Goal: Information Seeking & Learning: Learn about a topic

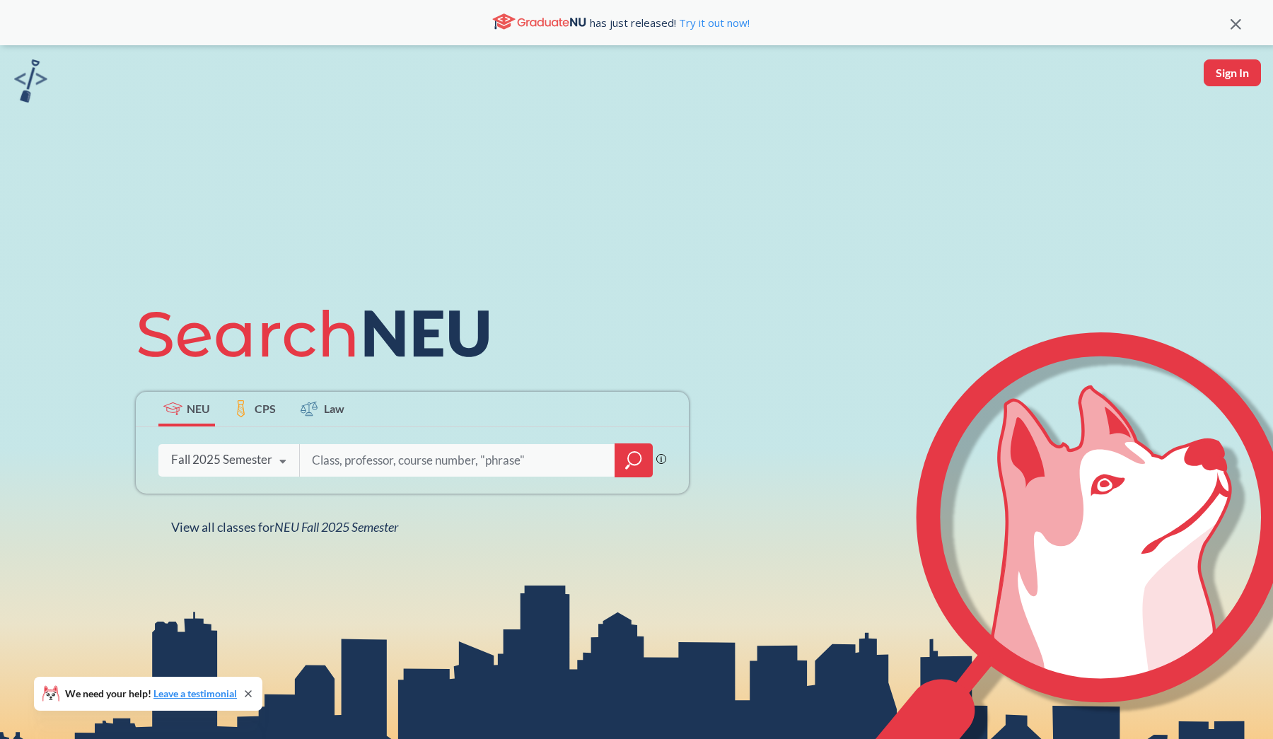
click at [467, 455] on input "search" at bounding box center [457, 461] width 294 height 30
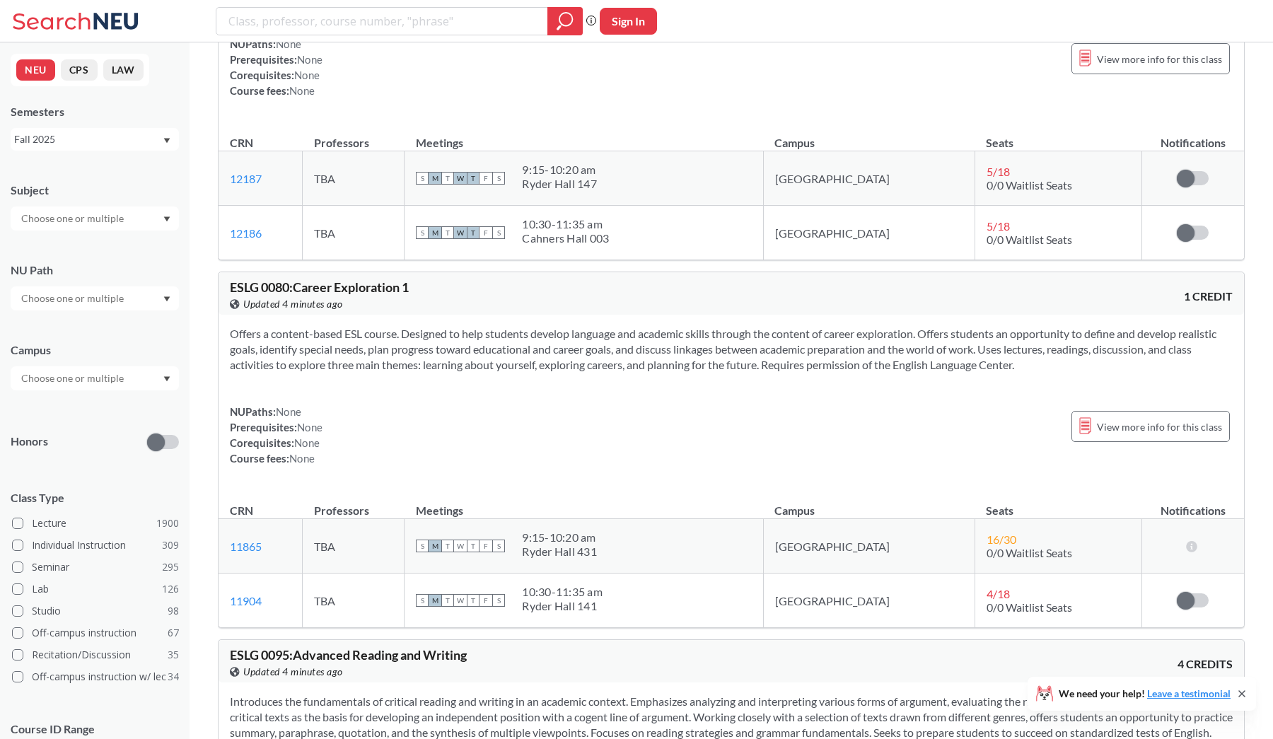
scroll to position [60, 0]
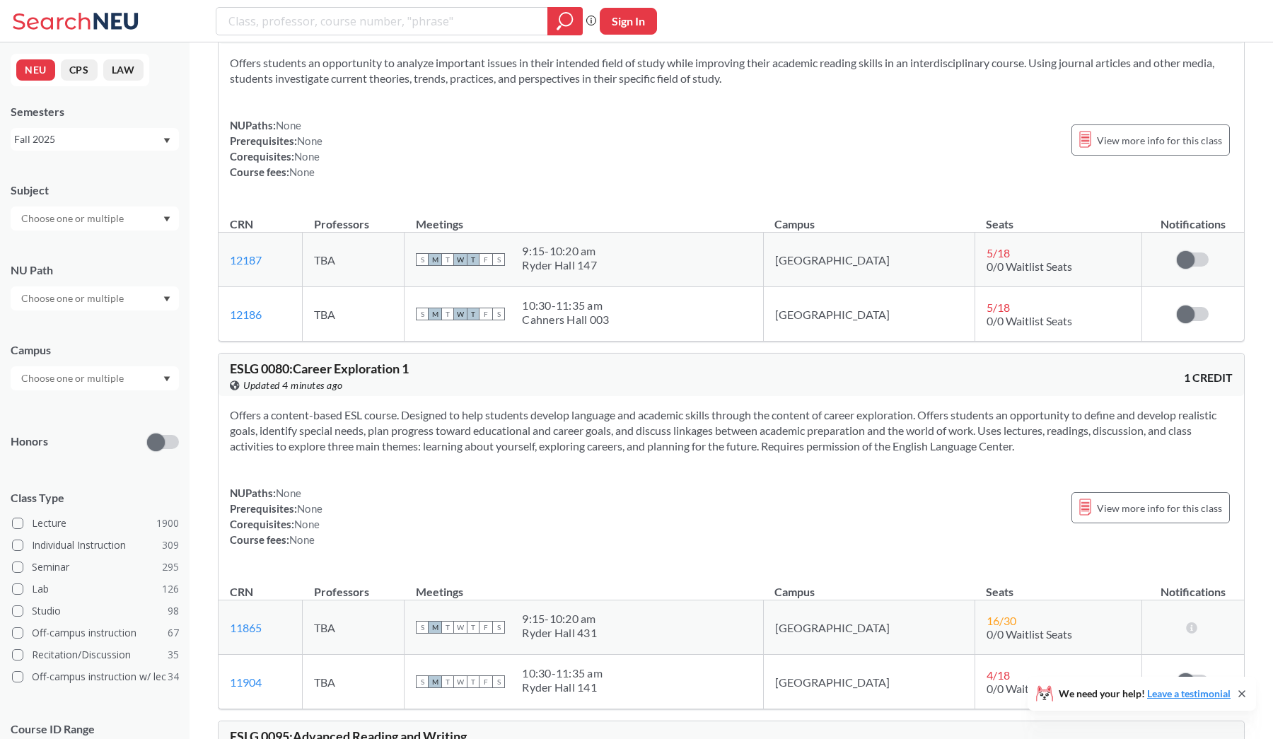
click at [106, 227] on div at bounding box center [95, 218] width 168 height 24
click at [107, 272] on div "NRSG ( 77 ) Nursing" at bounding box center [95, 288] width 168 height 39
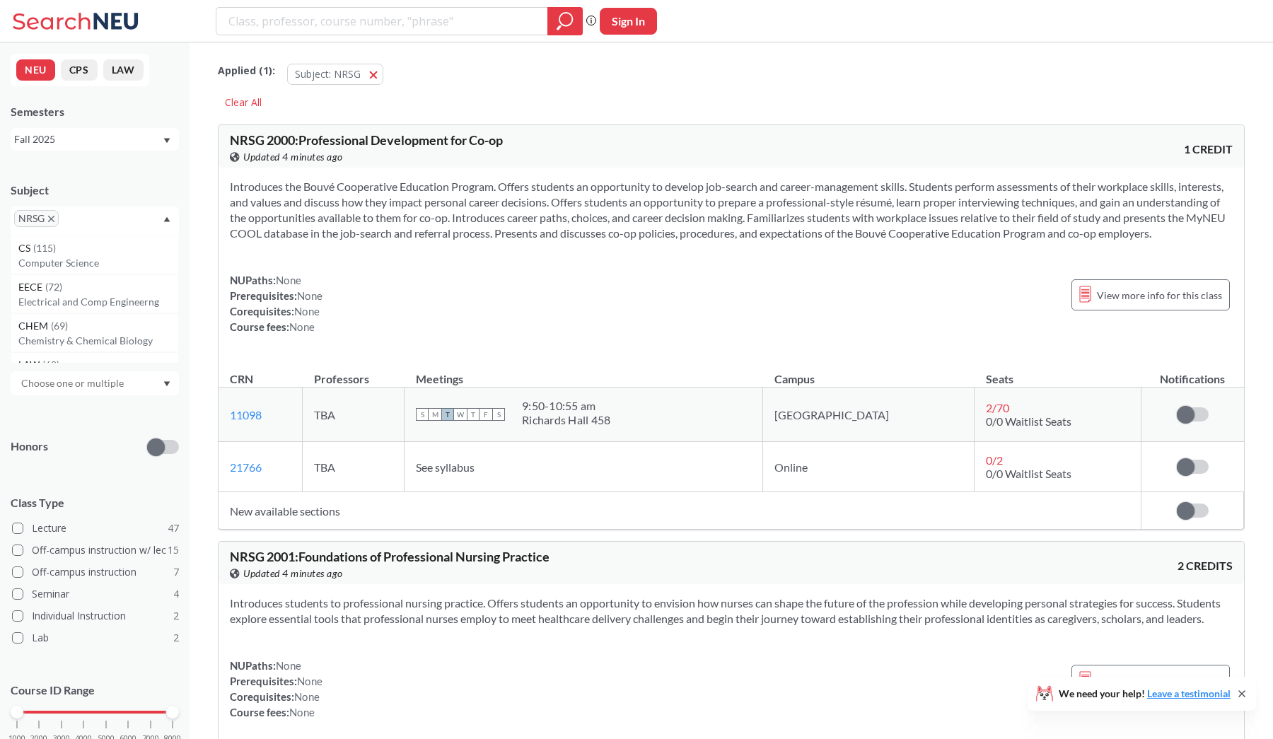
click at [123, 221] on div "NRSG" at bounding box center [95, 220] width 168 height 29
click at [47, 215] on span "NRSG" at bounding box center [36, 218] width 45 height 17
click at [52, 217] on icon "X to remove pill" at bounding box center [51, 219] width 6 height 6
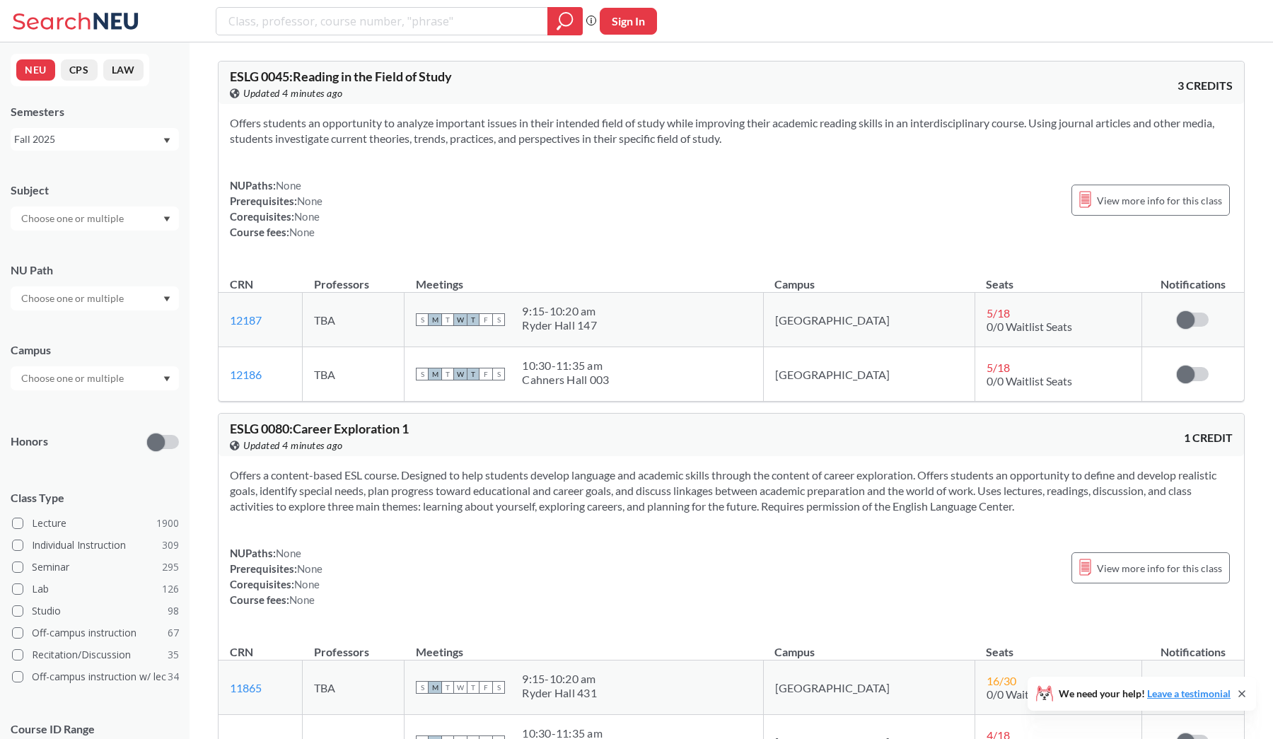
click at [56, 229] on div at bounding box center [95, 218] width 168 height 24
click at [62, 252] on p "Computer Science" at bounding box center [98, 258] width 160 height 14
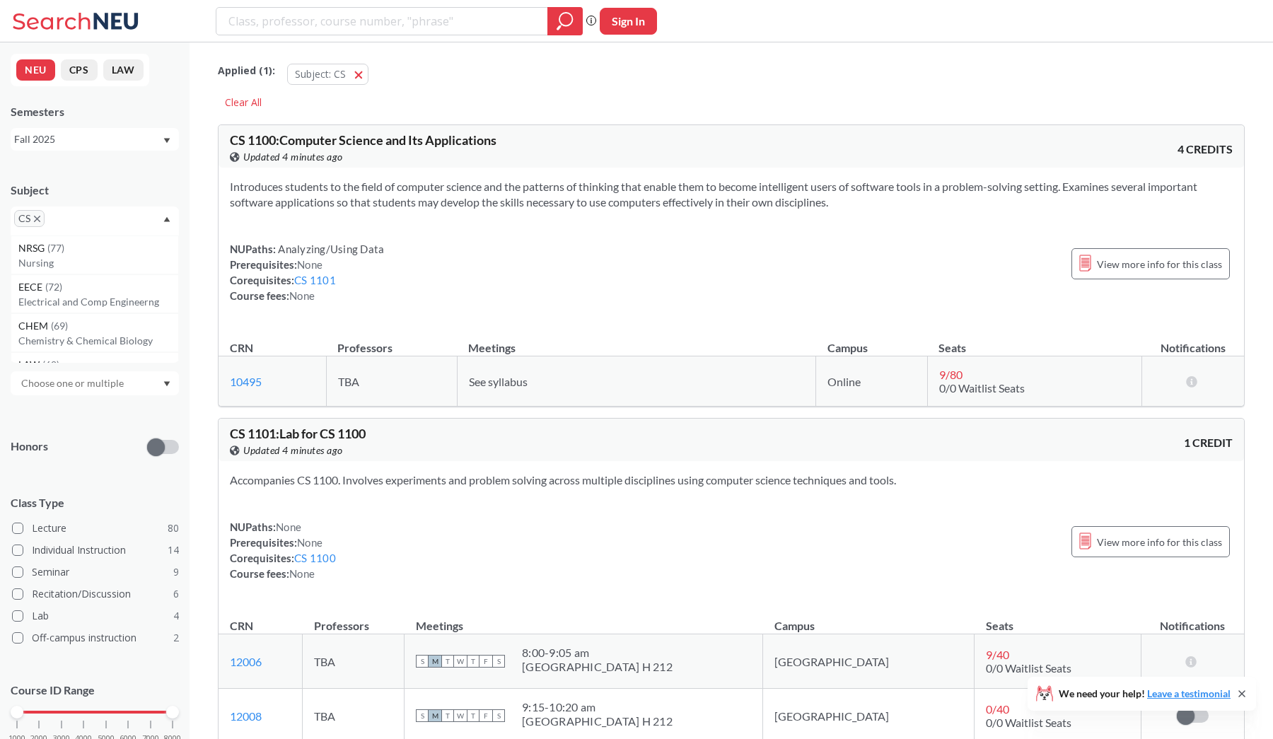
click at [82, 372] on div at bounding box center [95, 383] width 168 height 24
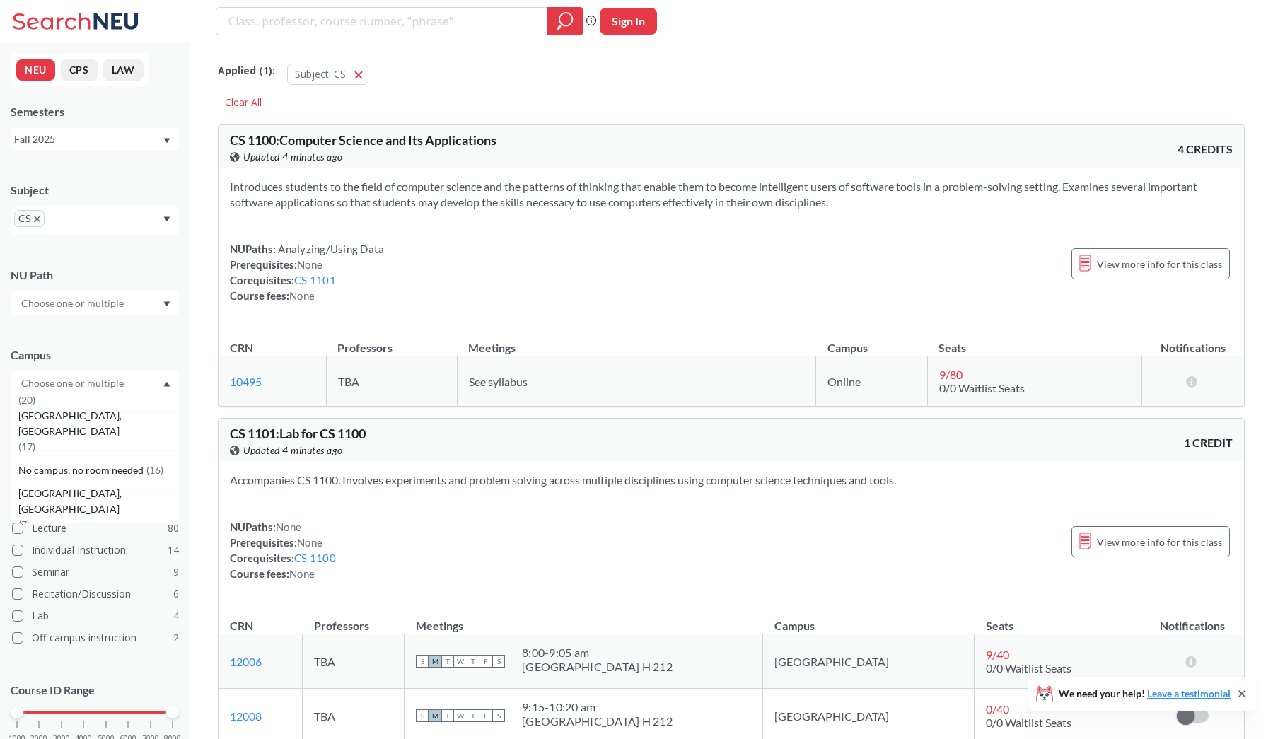
scroll to position [229, 0]
click at [91, 428] on div "[GEOGRAPHIC_DATA], [GEOGRAPHIC_DATA] ( 17 )" at bounding box center [95, 419] width 168 height 39
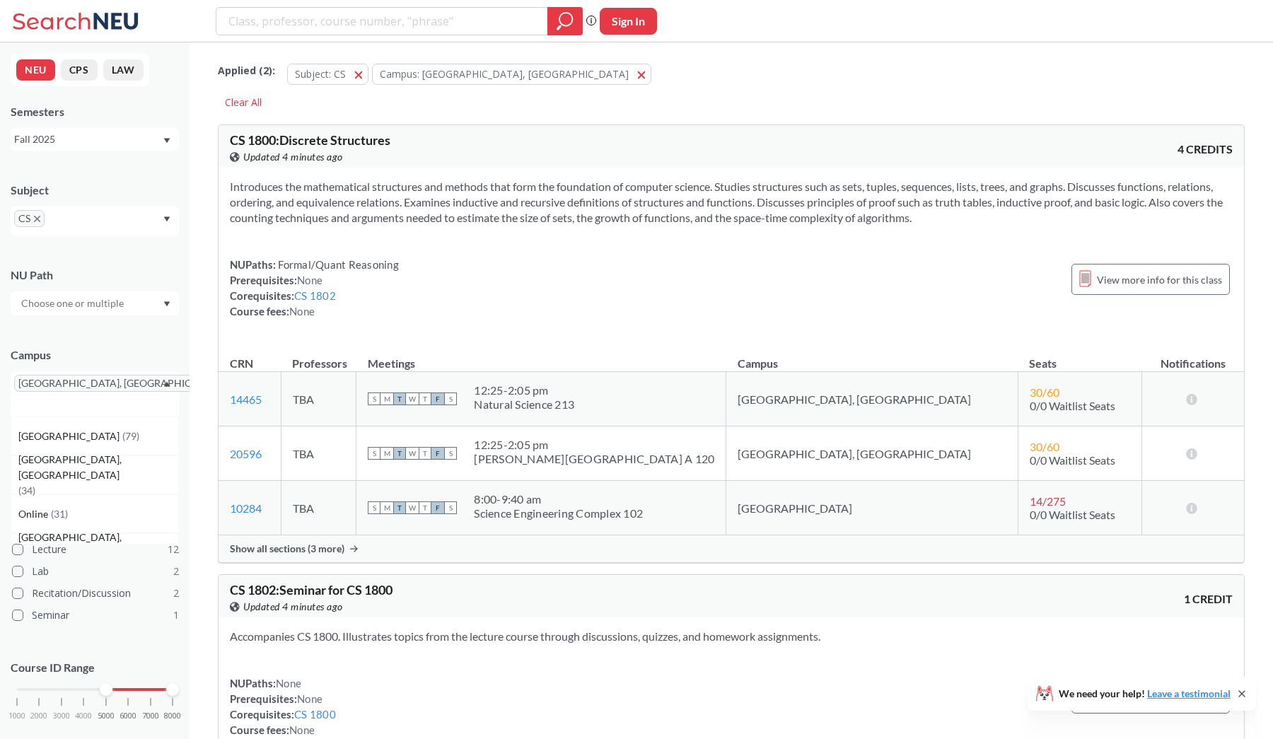
drag, startPoint x: 18, startPoint y: 677, endPoint x: 100, endPoint y: 676, distance: 82.0
click at [100, 685] on div "1000 2000 3000 4000 5000 6000 7000 8000" at bounding box center [95, 690] width 156 height 10
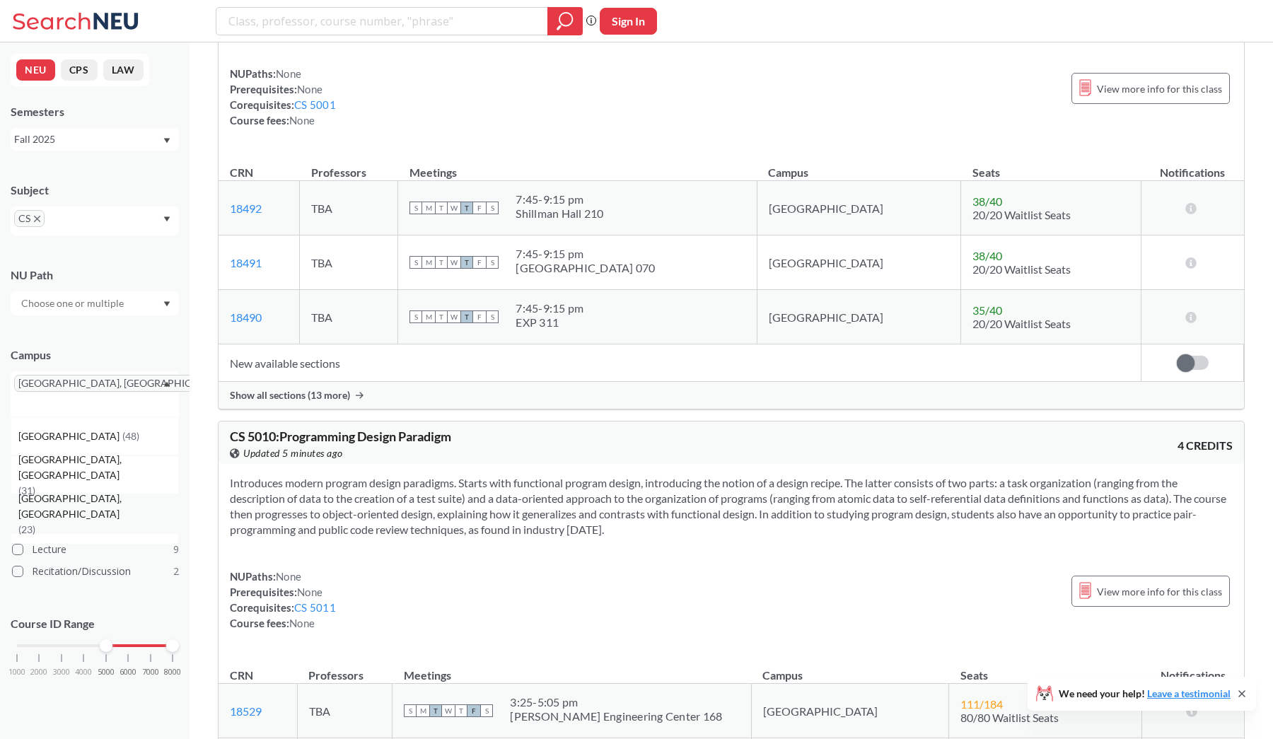
scroll to position [1117, 0]
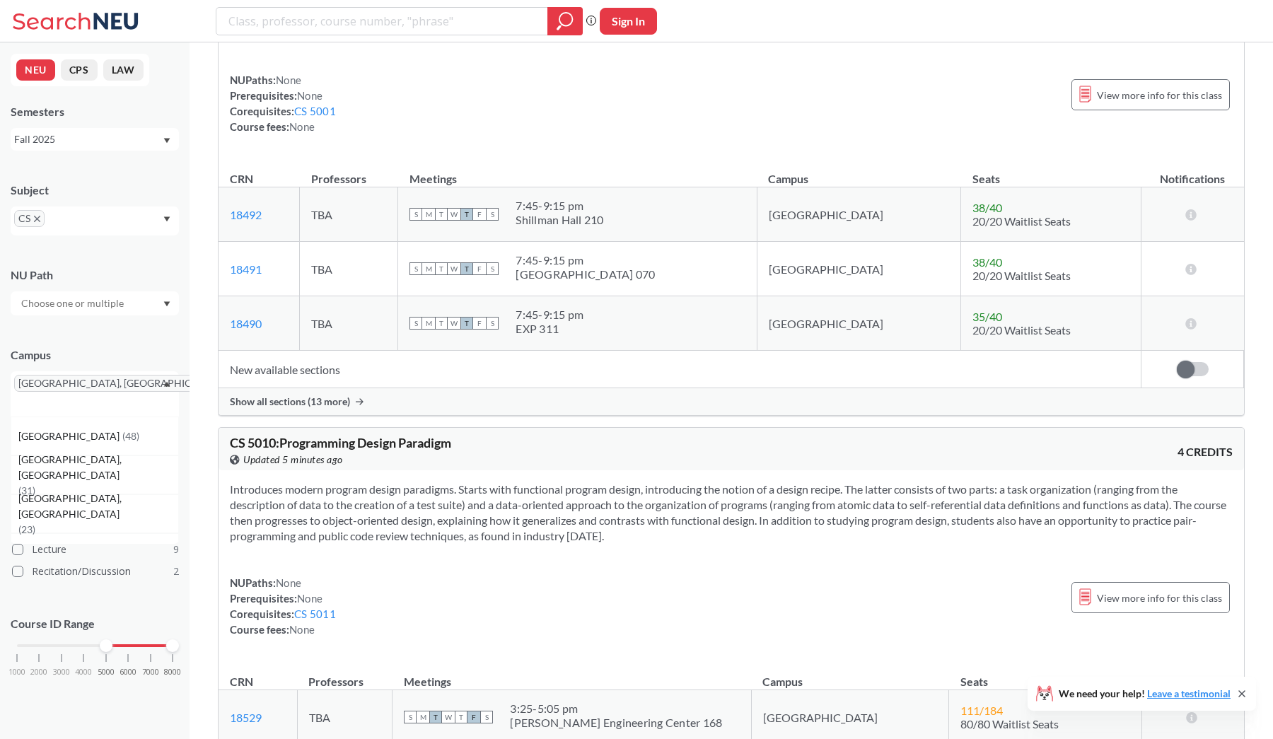
click at [228, 382] on icon "X to remove pill" at bounding box center [231, 383] width 6 height 6
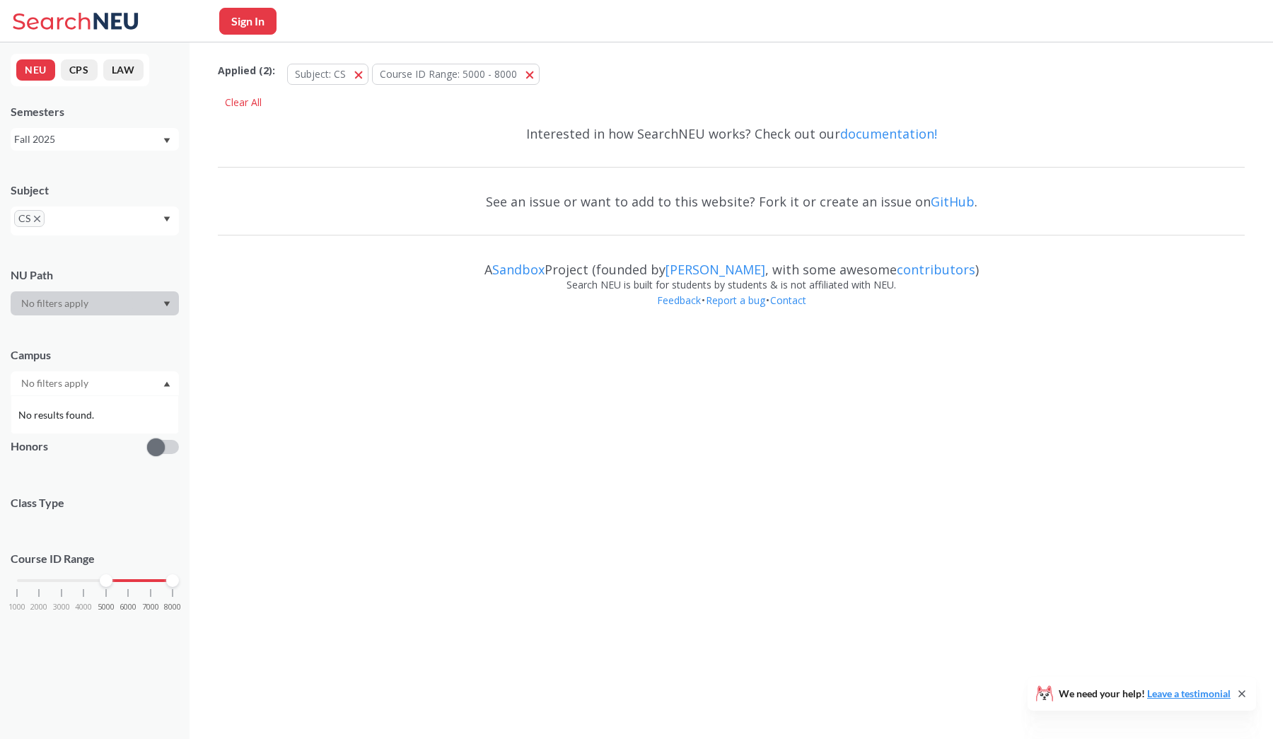
click at [95, 383] on input "text" at bounding box center [73, 383] width 119 height 17
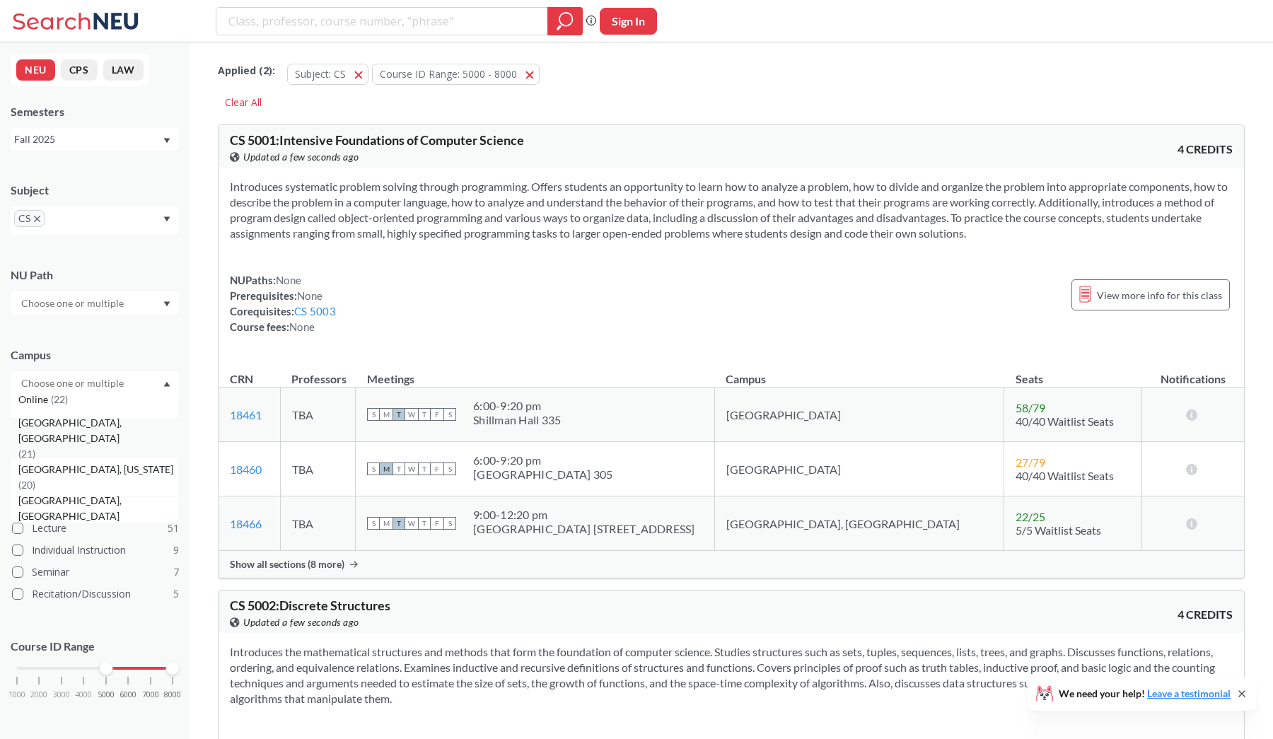
scroll to position [106, 0]
click at [64, 429] on span "( 22 )" at bounding box center [59, 425] width 17 height 12
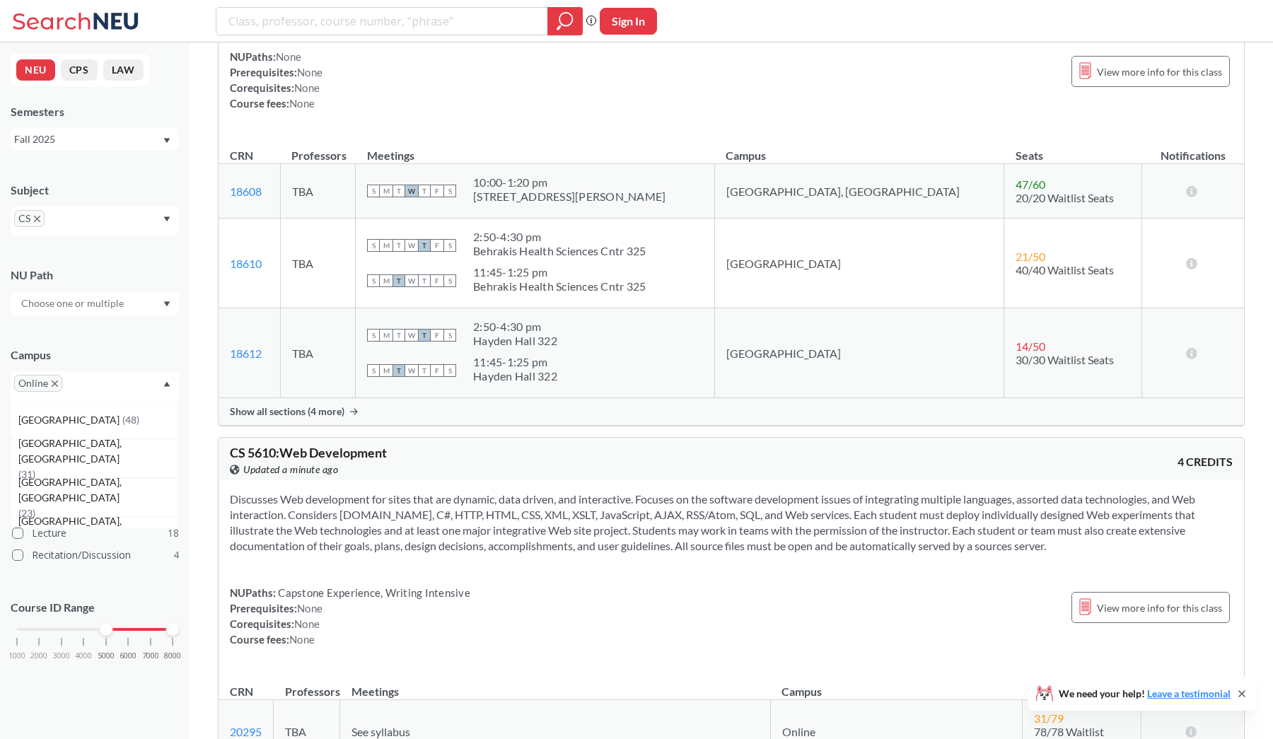
scroll to position [5751, 0]
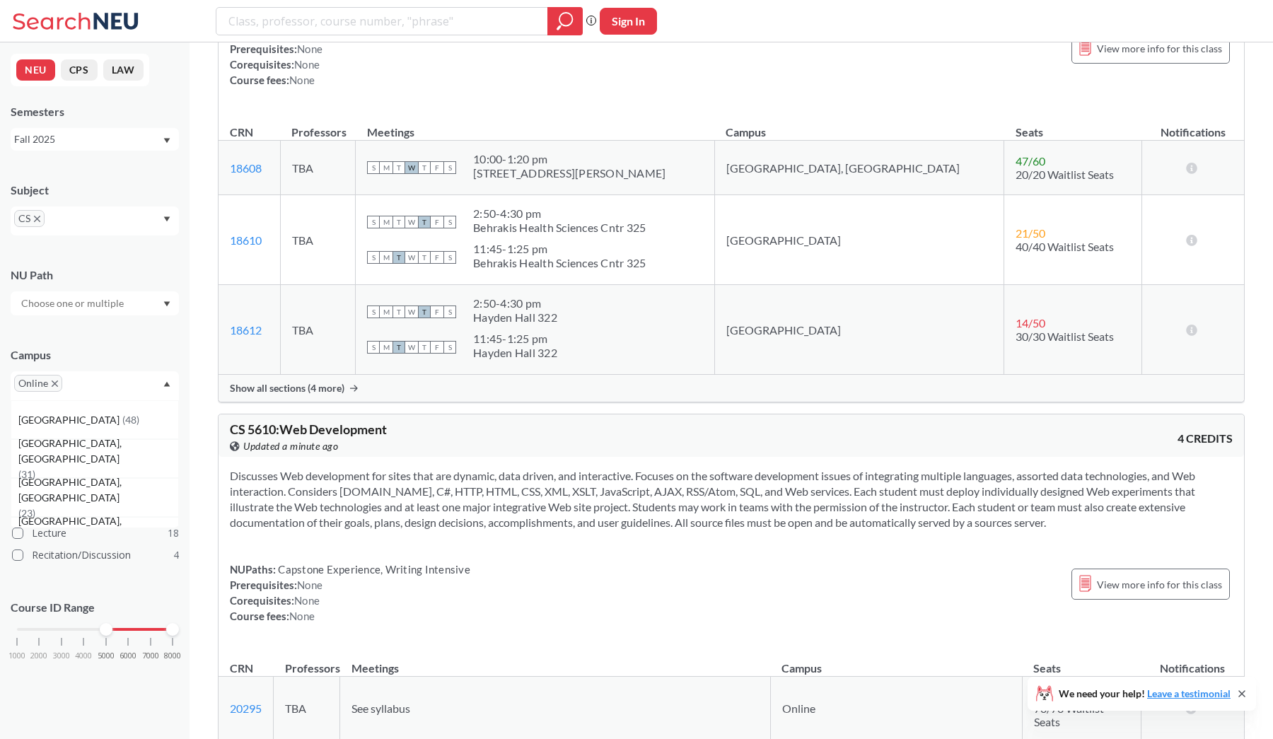
click at [310, 386] on span "Show all sections (4 more)" at bounding box center [287, 388] width 115 height 13
